Goal: Find specific page/section: Find specific page/section

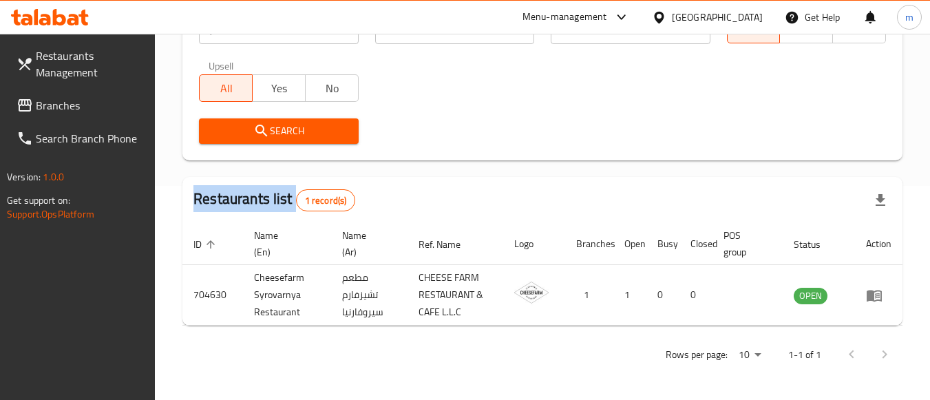
scroll to position [214, 0]
click at [110, 110] on span "Branches" at bounding box center [90, 105] width 109 height 17
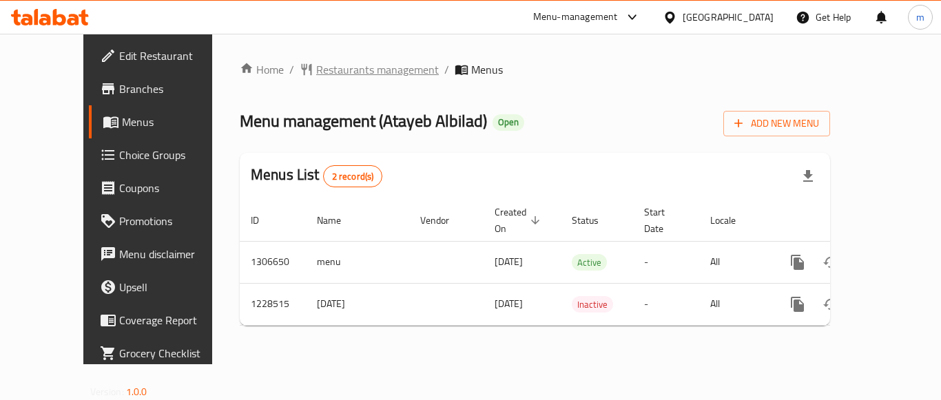
click at [338, 72] on span "Restaurants management" at bounding box center [377, 69] width 123 height 17
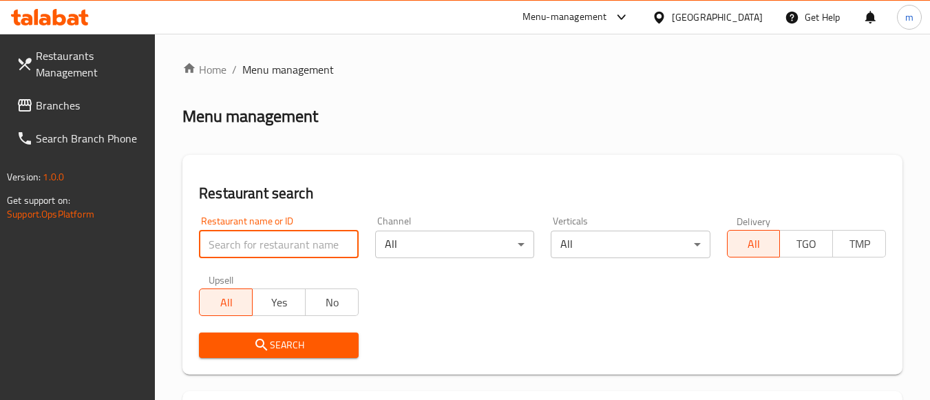
click at [249, 238] on input "search" at bounding box center [278, 245] width 159 height 28
paste input "676456"
type input "676456"
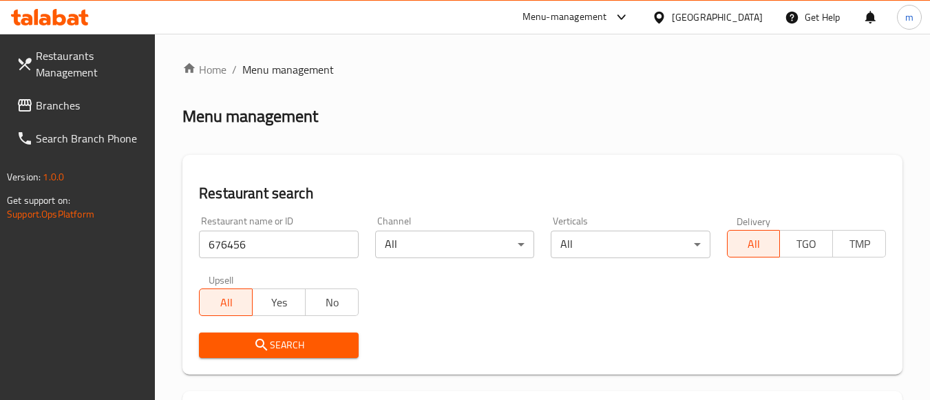
click at [286, 347] on span "Search" at bounding box center [278, 345] width 137 height 17
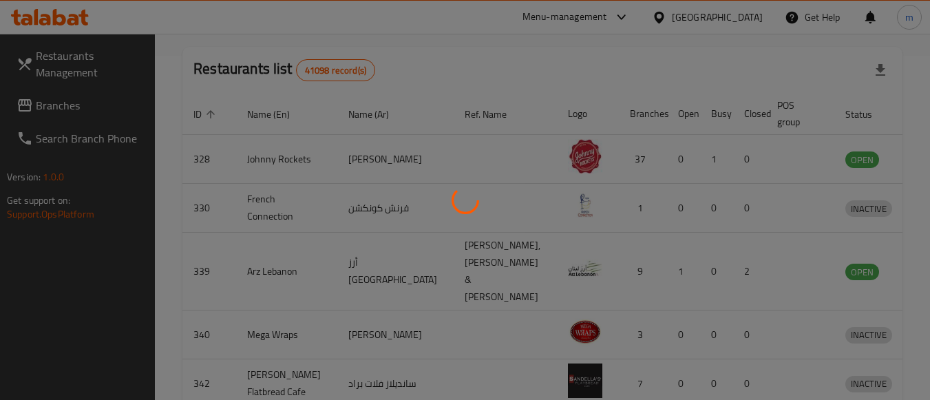
scroll to position [202, 0]
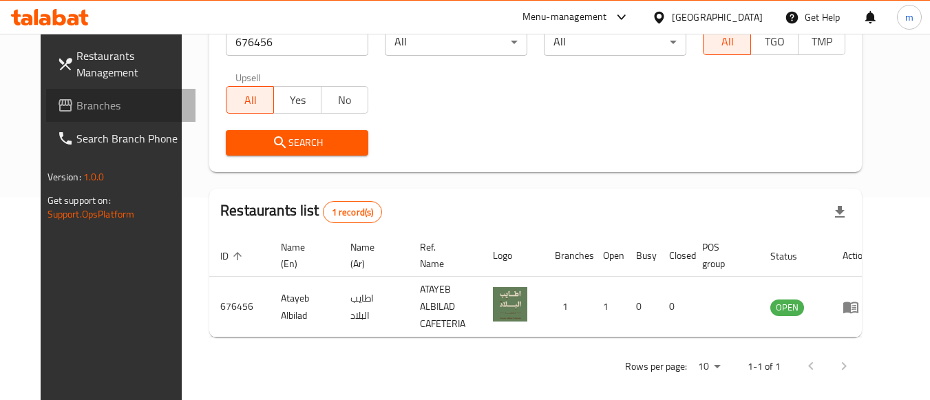
click at [115, 102] on span "Branches" at bounding box center [130, 105] width 109 height 17
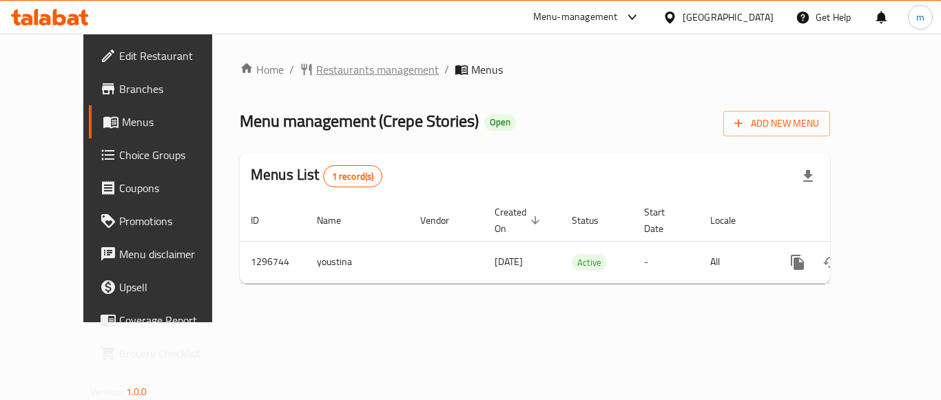
click at [316, 72] on span "Restaurants management" at bounding box center [377, 69] width 123 height 17
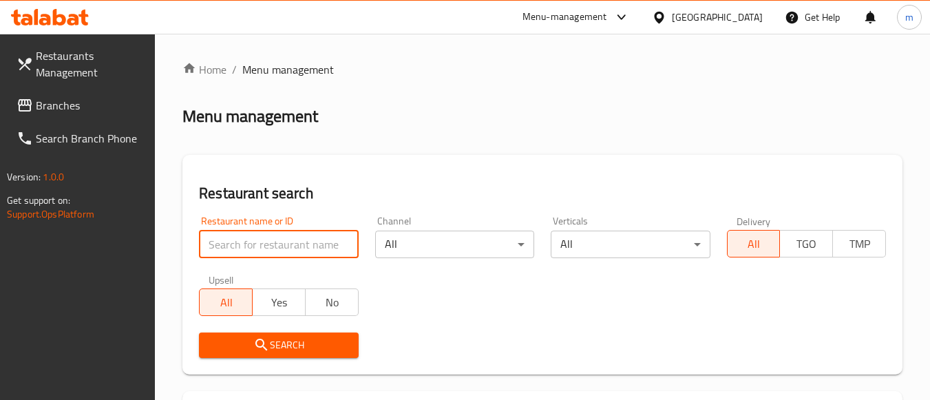
click at [245, 240] on input "search" at bounding box center [278, 245] width 159 height 28
paste input "699899"
type input "699899"
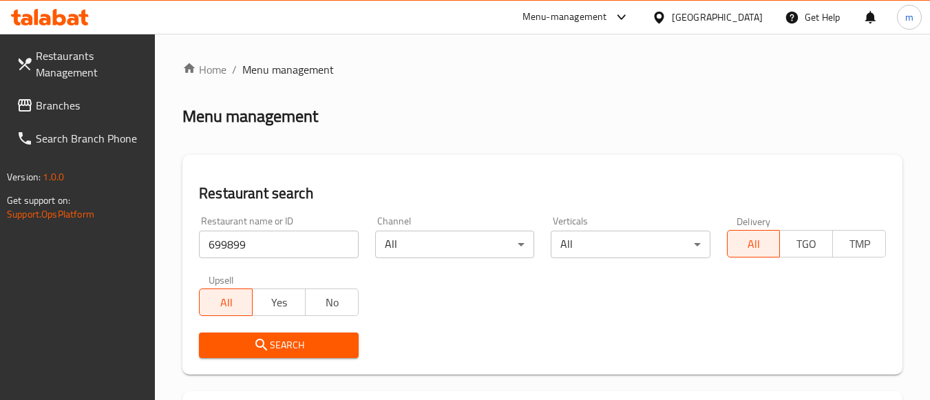
click at [262, 345] on icon "submit" at bounding box center [261, 345] width 17 height 17
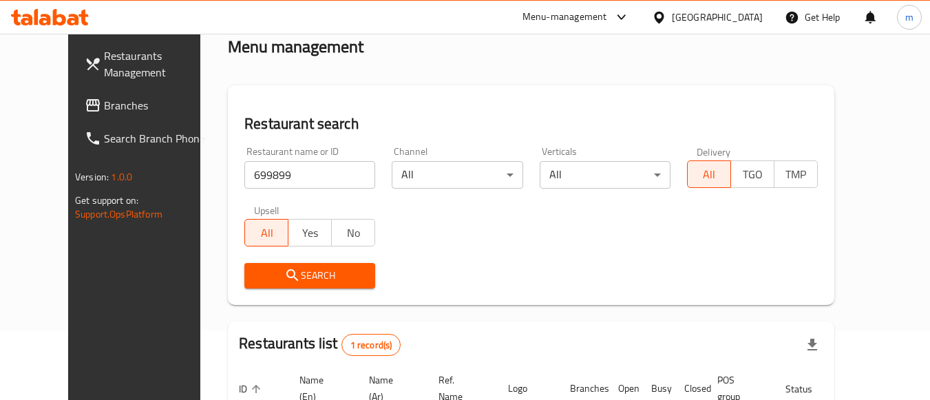
scroll to position [65, 0]
